Goal: Check status: Check status

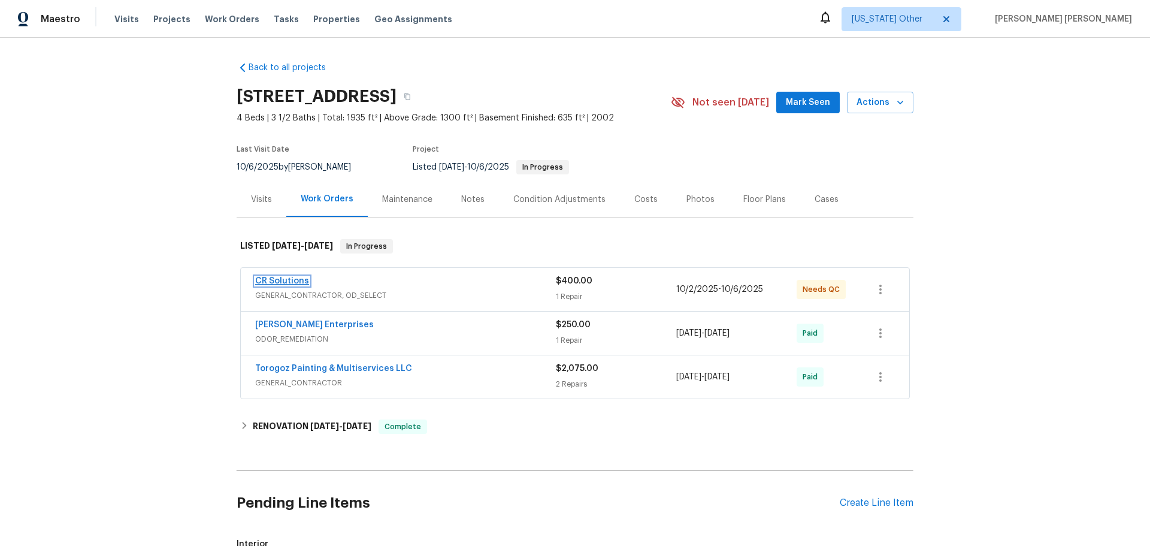
click at [286, 279] on link "CR Solutions" at bounding box center [282, 281] width 54 height 8
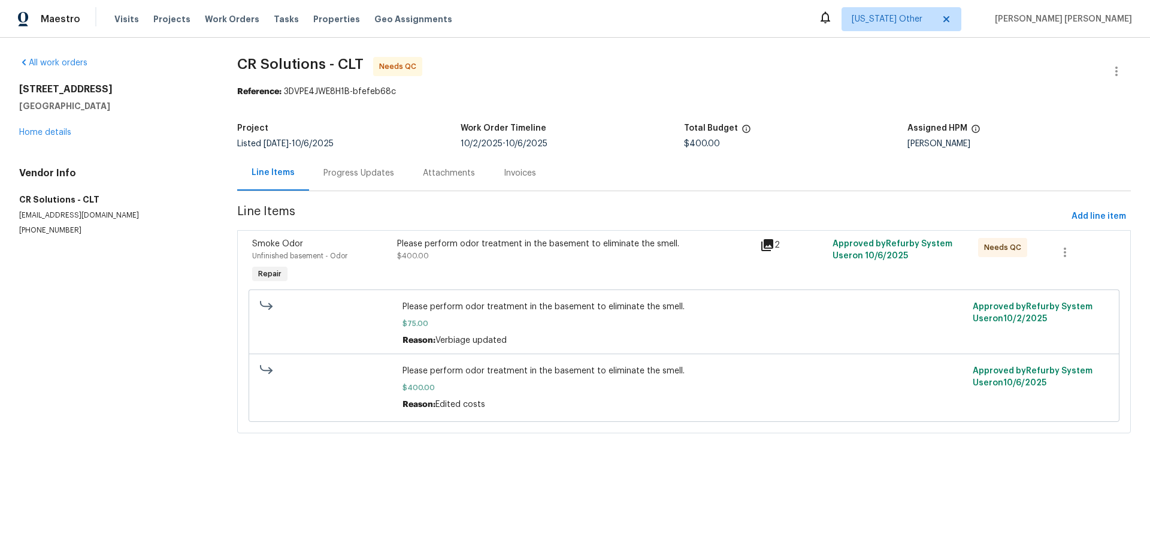
click at [344, 181] on div "Progress Updates" at bounding box center [358, 172] width 99 height 35
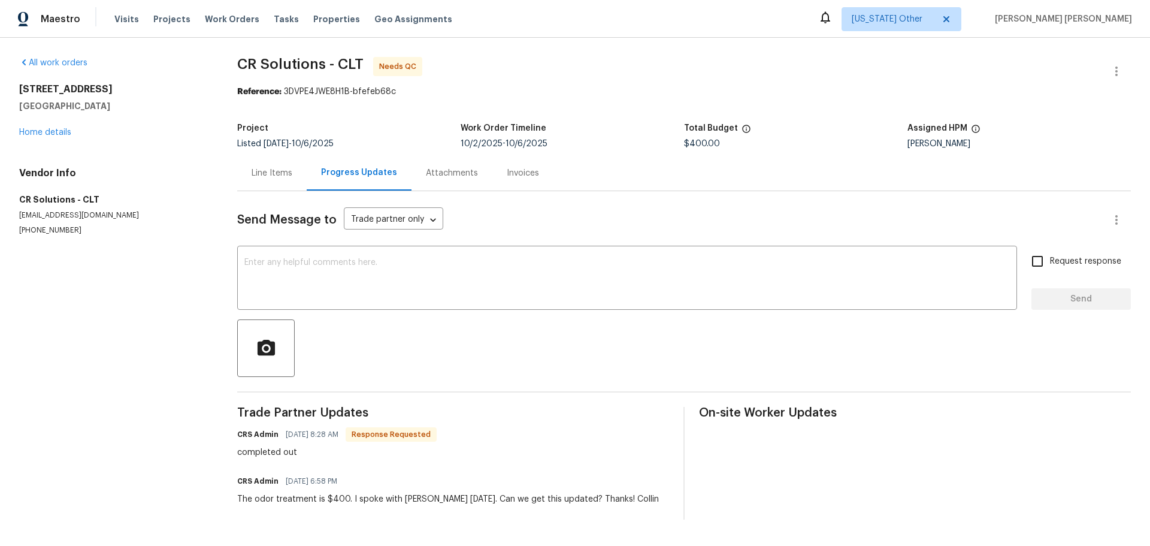
click at [259, 179] on div "Line Items" at bounding box center [271, 172] width 69 height 35
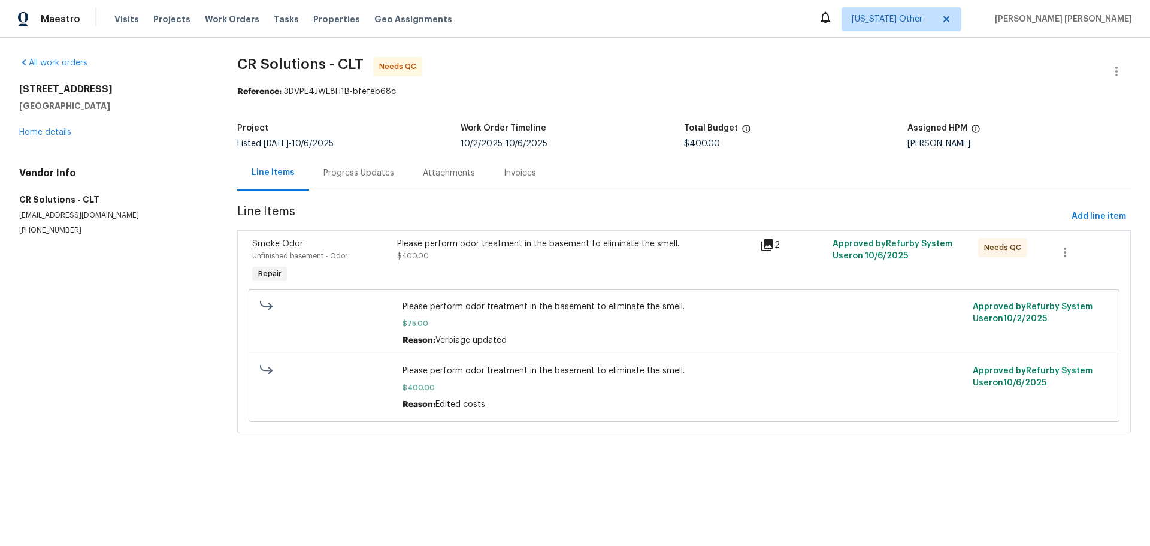
click at [347, 177] on div "Progress Updates" at bounding box center [358, 173] width 71 height 12
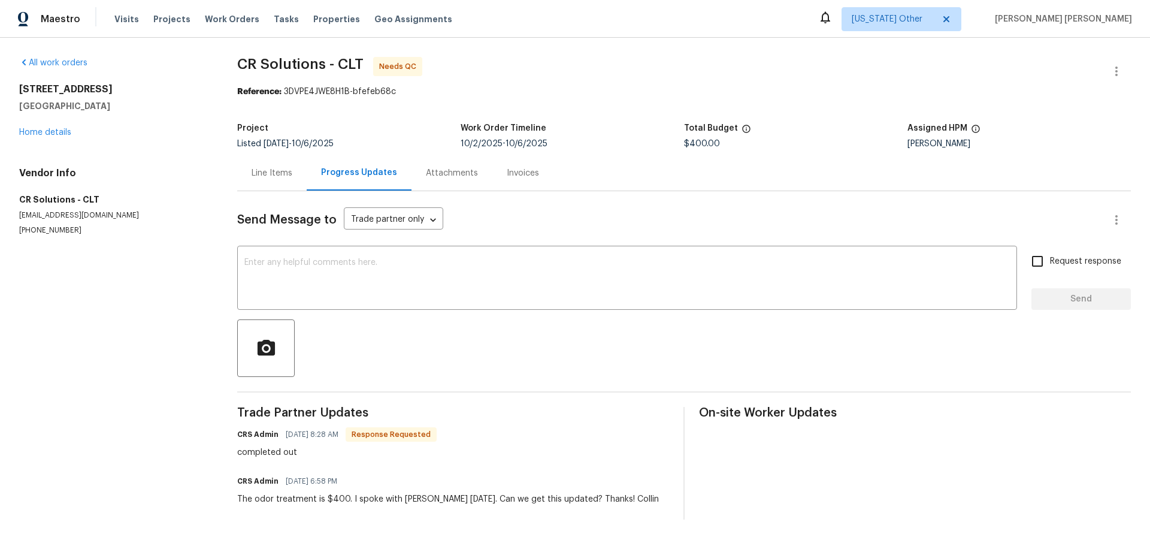
click at [279, 180] on div "Line Items" at bounding box center [271, 172] width 69 height 35
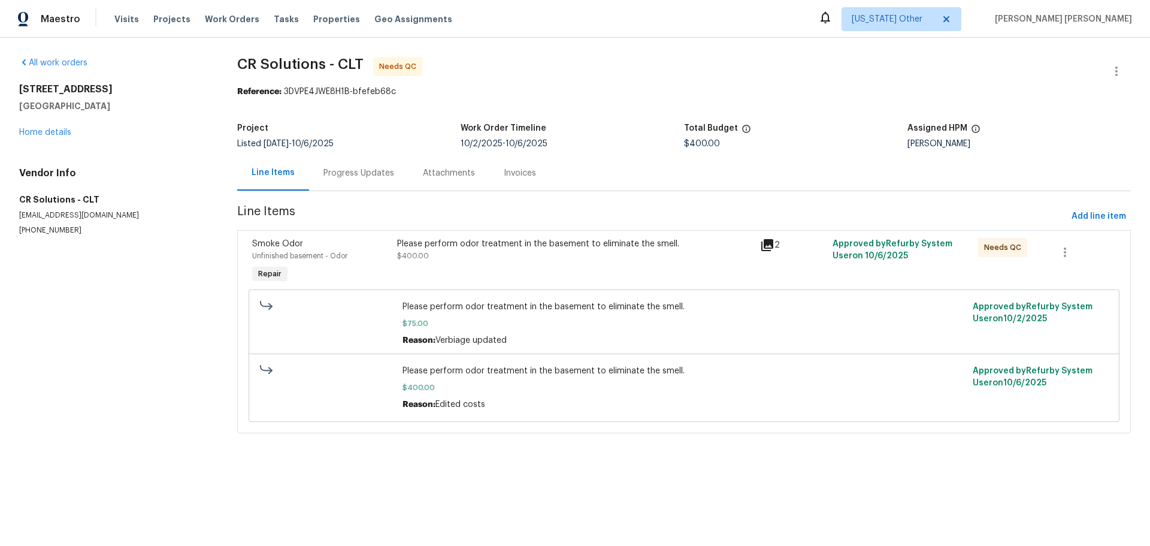
click at [444, 177] on div "Attachments" at bounding box center [449, 173] width 52 height 12
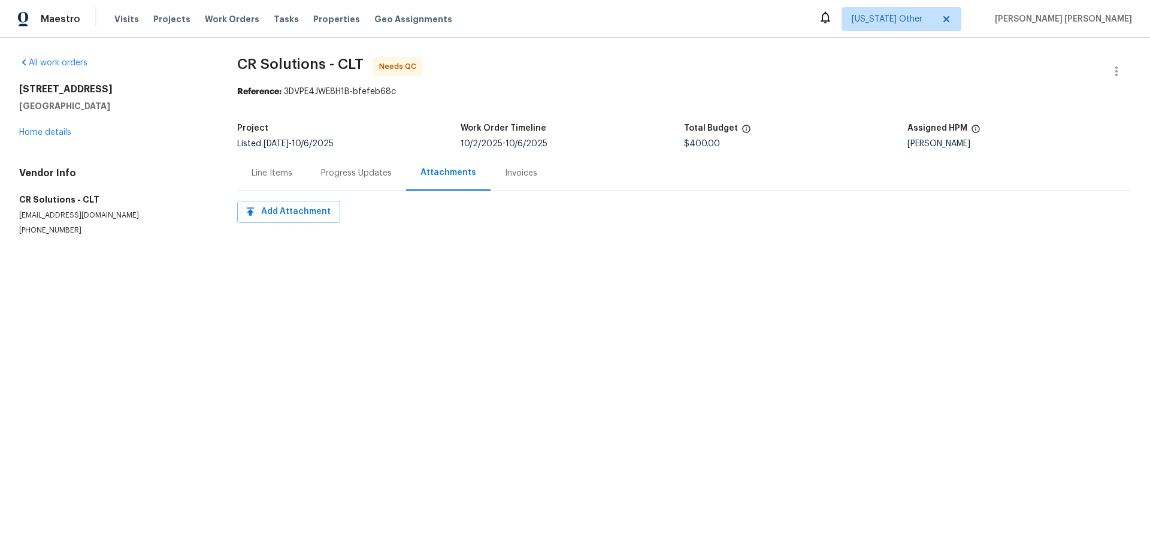
click at [271, 179] on div "Line Items" at bounding box center [271, 172] width 69 height 35
